Goal: Task Accomplishment & Management: Use online tool/utility

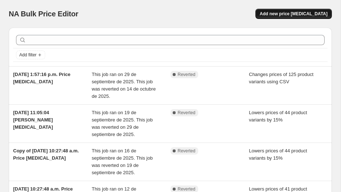
click at [285, 14] on span "Add new price [MEDICAL_DATA]" at bounding box center [294, 14] width 68 height 6
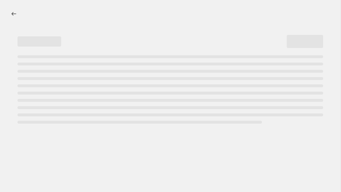
select select "percentage"
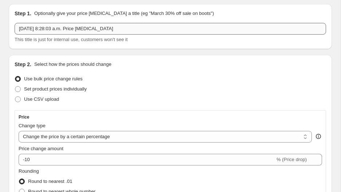
scroll to position [23, 0]
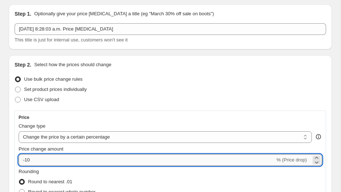
click at [48, 160] on input "-10" at bounding box center [147, 160] width 257 height 12
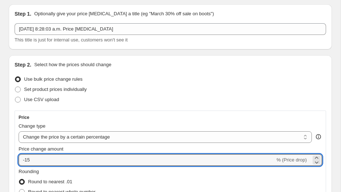
type input "-15"
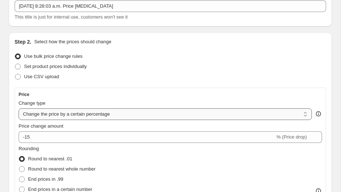
scroll to position [21, 0]
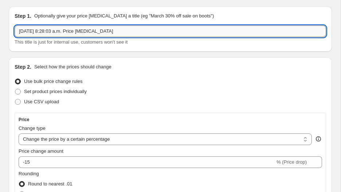
click at [71, 35] on input "[DATE] 8:28:03 a.m. Price [MEDICAL_DATA]" at bounding box center [171, 32] width 312 height 12
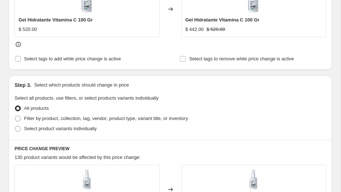
scroll to position [340, 0]
type input "Hidratantes"
click at [66, 119] on span "Filter by product, collection, tag, vendor, product type, variant title, or inv…" at bounding box center [106, 117] width 164 height 5
click at [15, 116] on input "Filter by product, collection, tag, vendor, product type, variant title, or inv…" at bounding box center [15, 115] width 0 height 0
radio input "true"
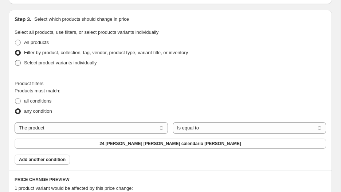
scroll to position [408, 0]
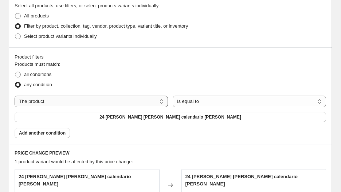
click at [102, 96] on select "The product The product's collection The product's tag The product's vendor The…" at bounding box center [91, 102] width 153 height 12
select select "collection"
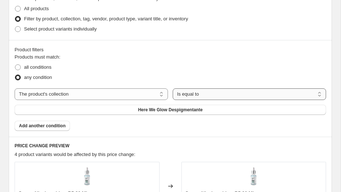
click at [192, 93] on select "Is equal to Is not equal to" at bounding box center [249, 95] width 153 height 12
click at [173, 89] on select "Is equal to Is not equal to" at bounding box center [249, 95] width 153 height 12
click at [180, 108] on span "Here We Glow Despigmentante" at bounding box center [170, 110] width 64 height 6
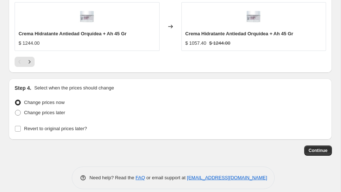
scroll to position [815, 0]
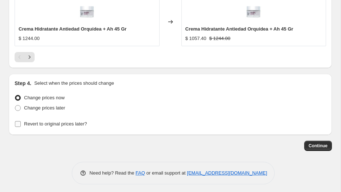
click at [48, 123] on span "Revert to original prices later?" at bounding box center [55, 123] width 63 height 5
click at [21, 123] on input "Revert to original prices later?" at bounding box center [18, 124] width 6 height 6
checkbox input "true"
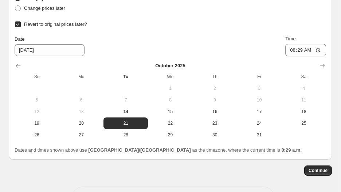
scroll to position [916, 0]
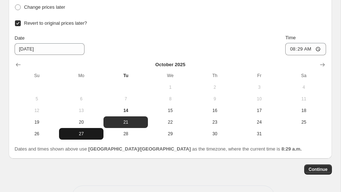
click at [90, 136] on button "27" at bounding box center [81, 134] width 44 height 12
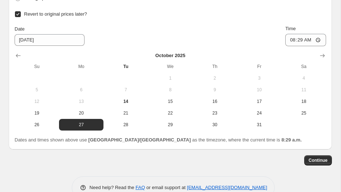
scroll to position [941, 0]
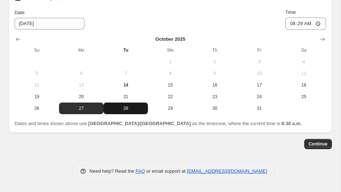
click at [125, 107] on span "28" at bounding box center [125, 109] width 39 height 6
type input "[DATE]"
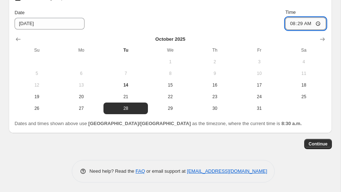
click at [290, 22] on input "08:29" at bounding box center [305, 23] width 41 height 12
type input "00:00"
click at [318, 142] on span "Continue" at bounding box center [318, 144] width 19 height 6
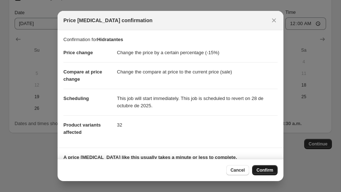
click at [262, 171] on span "Confirm" at bounding box center [265, 171] width 17 height 6
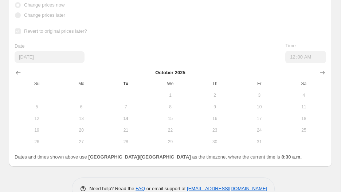
scroll to position [960, 0]
